Goal: Check status: Check status

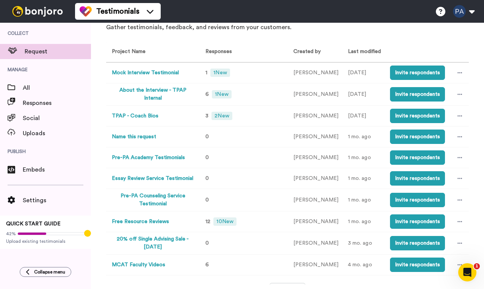
scroll to position [52, 0]
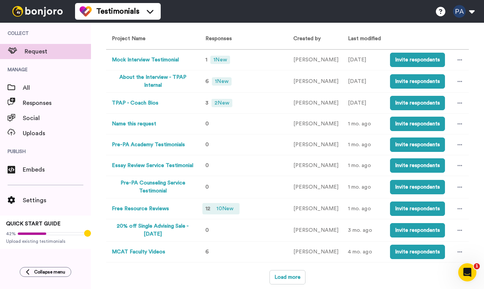
click at [213, 206] on span "10 New" at bounding box center [224, 208] width 23 height 8
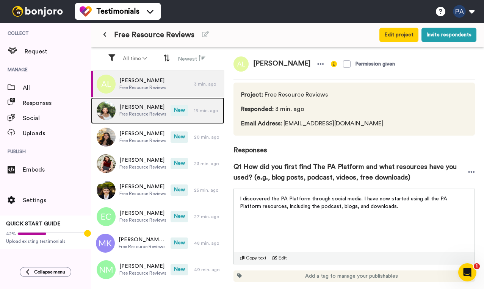
click at [150, 113] on span "Free Resource Reviews" at bounding box center [142, 114] width 47 height 6
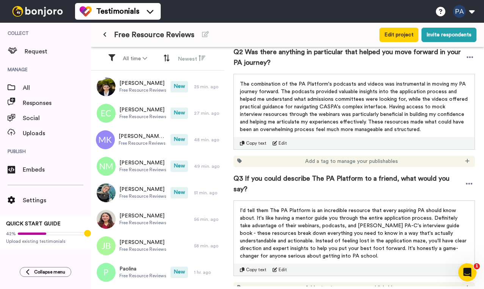
scroll to position [345, 0]
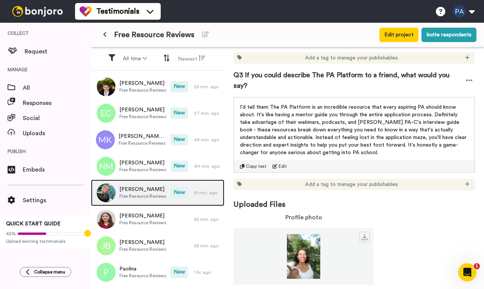
click at [146, 188] on span "[PERSON_NAME]" at bounding box center [142, 190] width 47 height 8
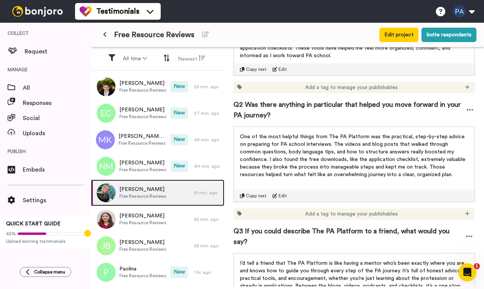
scroll to position [345, 0]
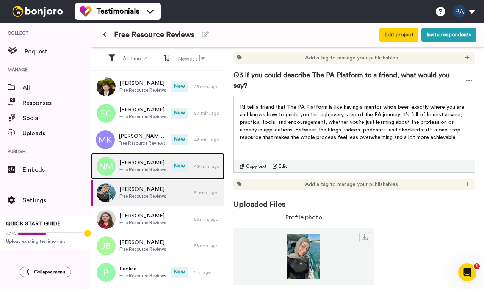
click at [151, 170] on span "Free Resource Reviews" at bounding box center [142, 170] width 47 height 6
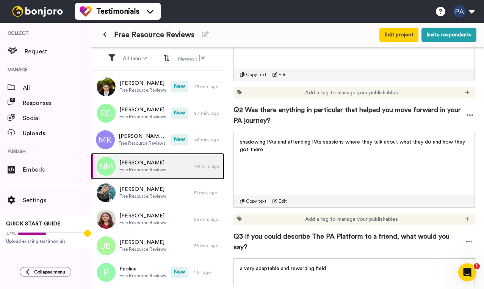
scroll to position [267, 0]
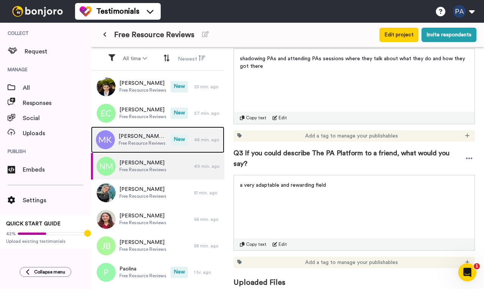
click at [140, 134] on span "[PERSON_NAME] [PERSON_NAME]" at bounding box center [143, 137] width 48 height 8
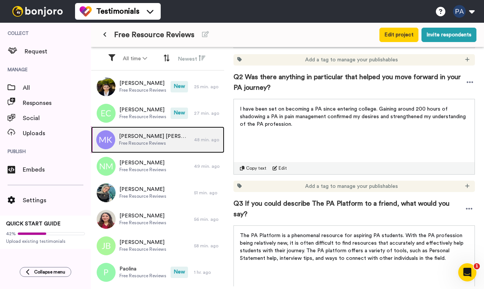
scroll to position [267, 0]
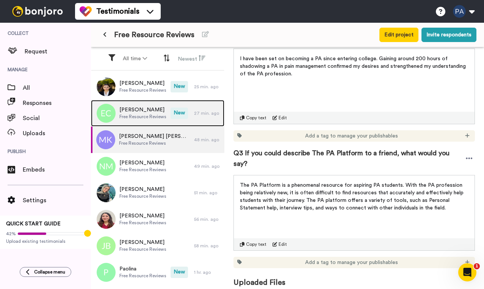
click at [135, 105] on div "[PERSON_NAME] Free Resource Reviews" at bounding box center [131, 113] width 80 height 27
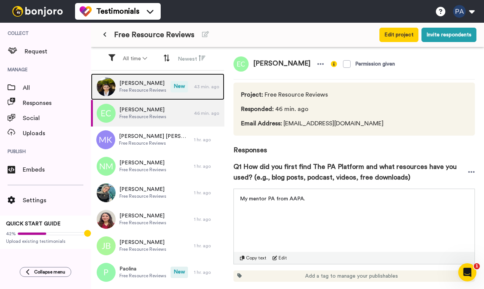
click at [124, 87] on span "[PERSON_NAME]" at bounding box center [142, 84] width 47 height 8
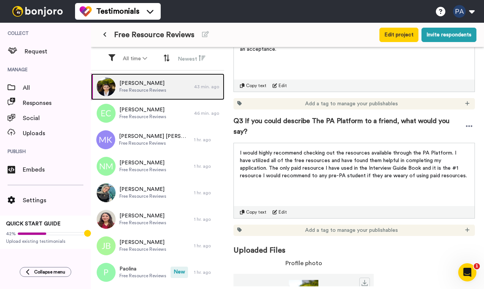
scroll to position [345, 0]
